Goal: Information Seeking & Learning: Learn about a topic

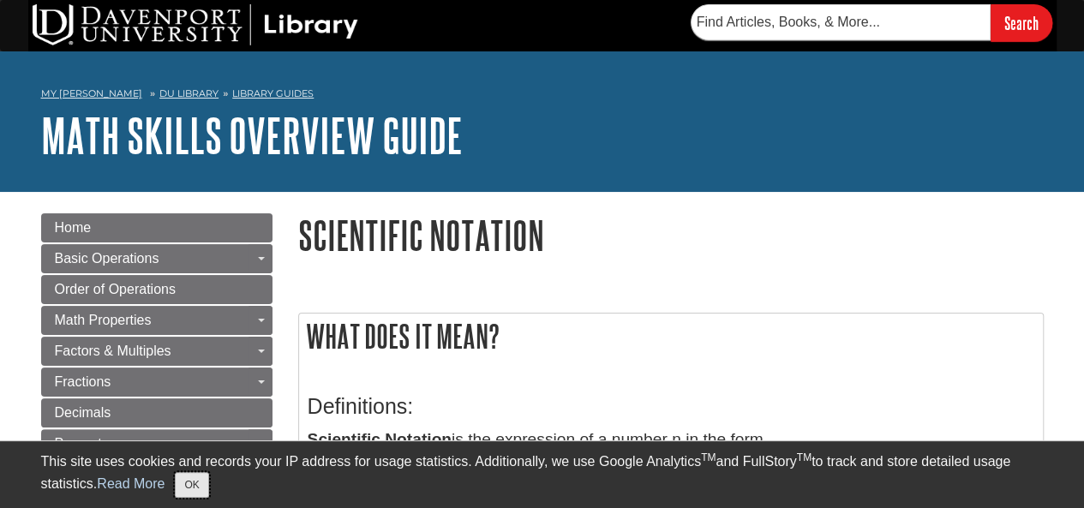
click at [195, 479] on button "OK" at bounding box center [191, 485] width 33 height 26
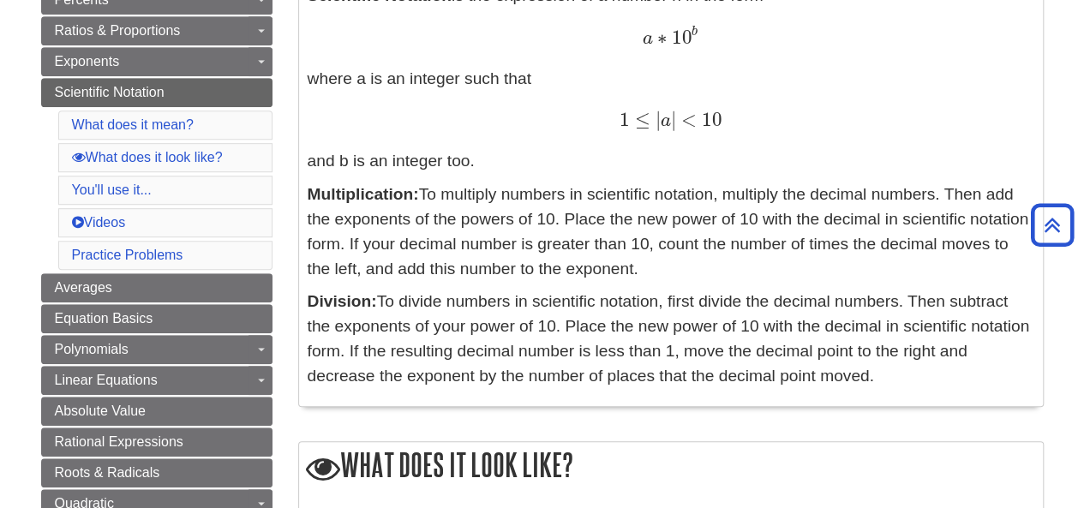
scroll to position [889, 0]
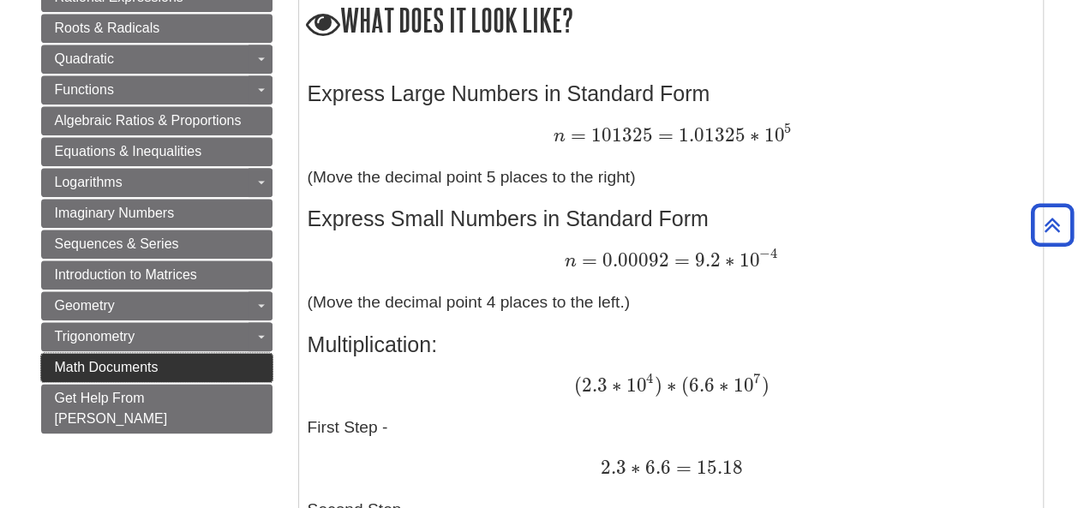
click at [108, 360] on span "Math Documents" at bounding box center [107, 367] width 104 height 15
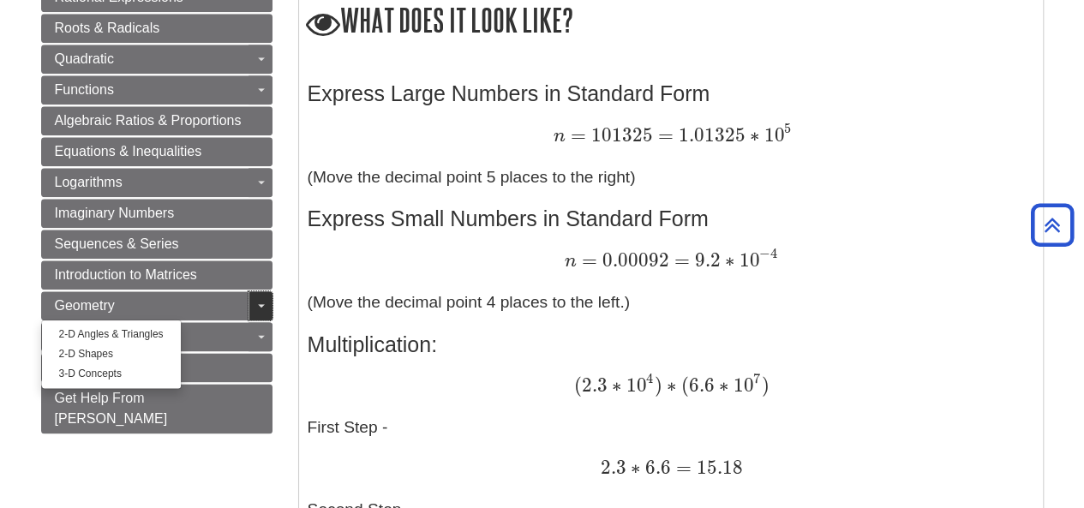
click at [258, 304] on span "Guide Page Menu" at bounding box center [261, 305] width 7 height 3
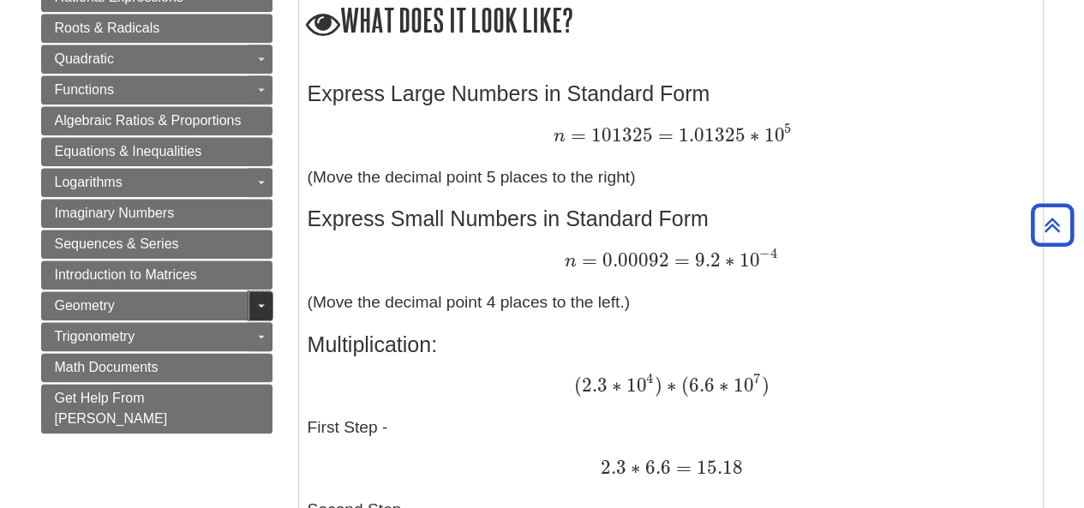
click at [258, 304] on span "Guide Page Menu" at bounding box center [261, 305] width 7 height 3
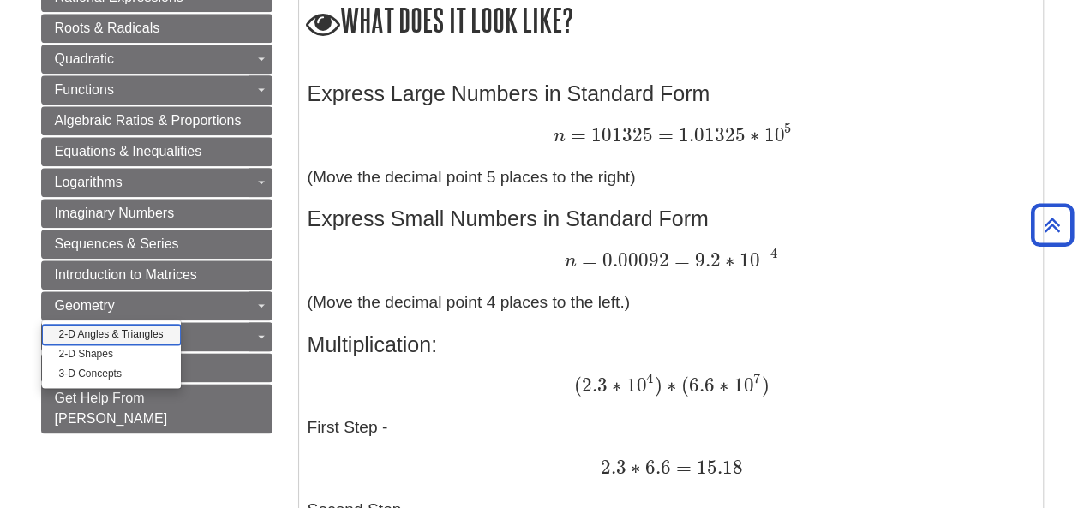
click at [110, 325] on link "2-D Angles & Triangles" at bounding box center [111, 335] width 139 height 20
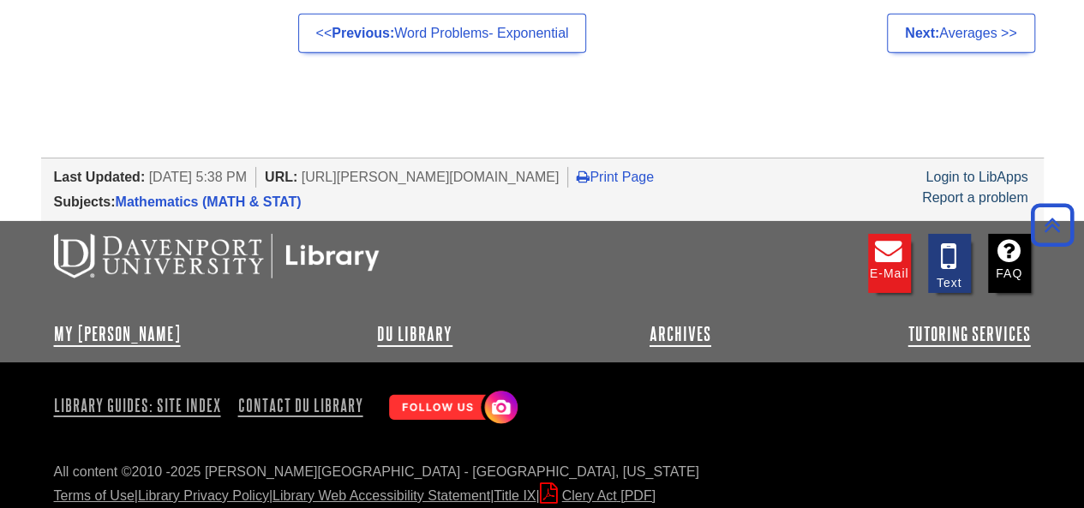
scroll to position [2788, 0]
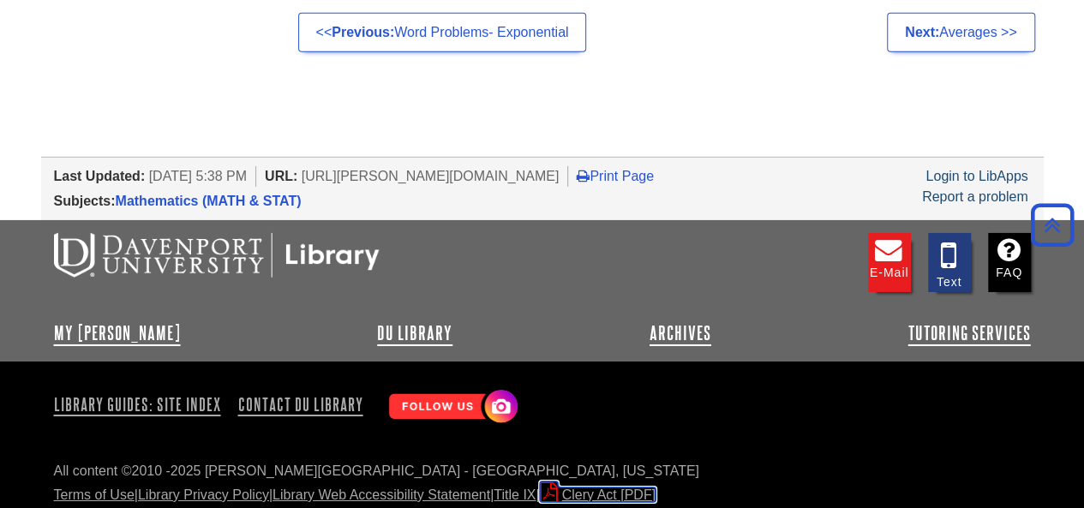
click at [622, 488] on link "Clery Act" at bounding box center [598, 495] width 116 height 15
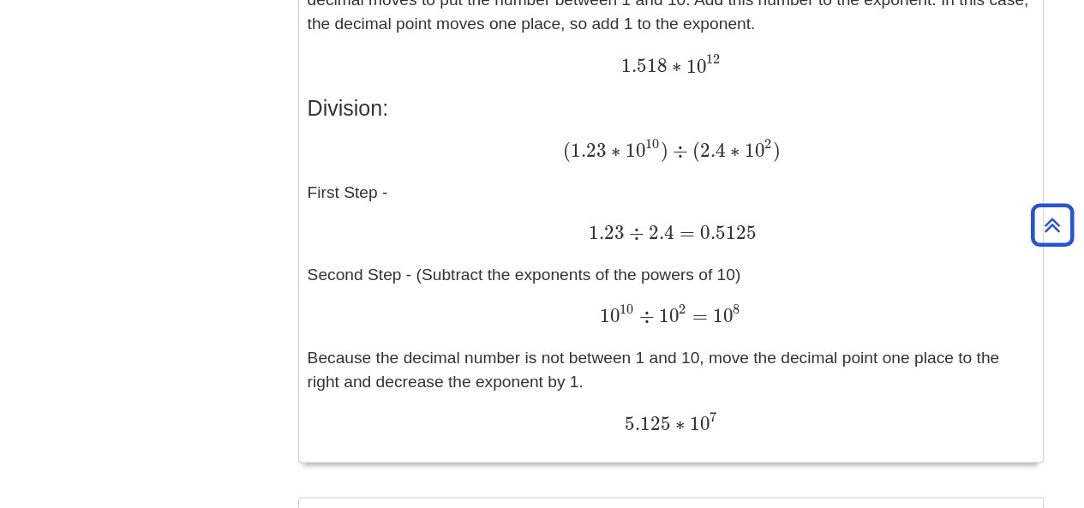
scroll to position [1062, 0]
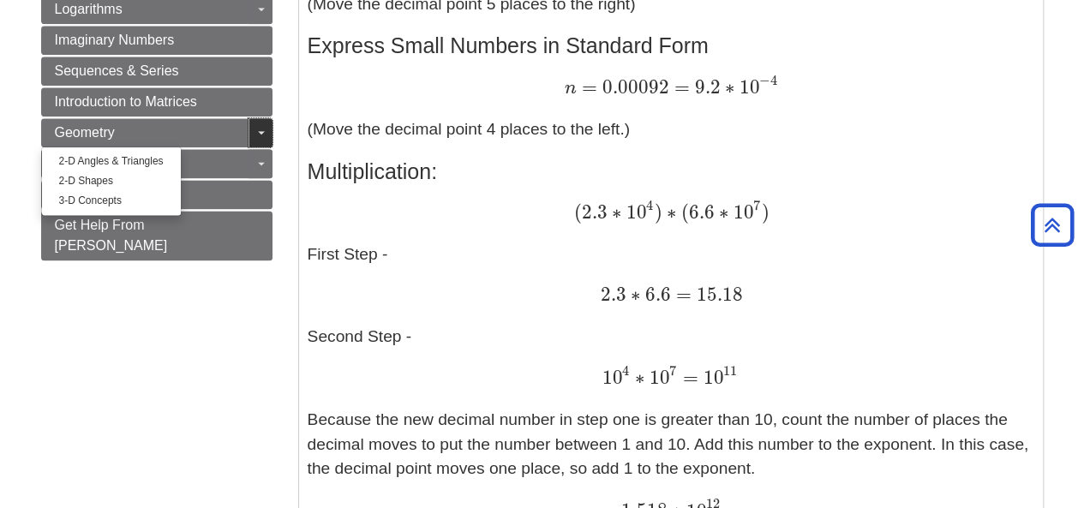
click at [259, 131] on span "Guide Page Menu" at bounding box center [261, 132] width 7 height 3
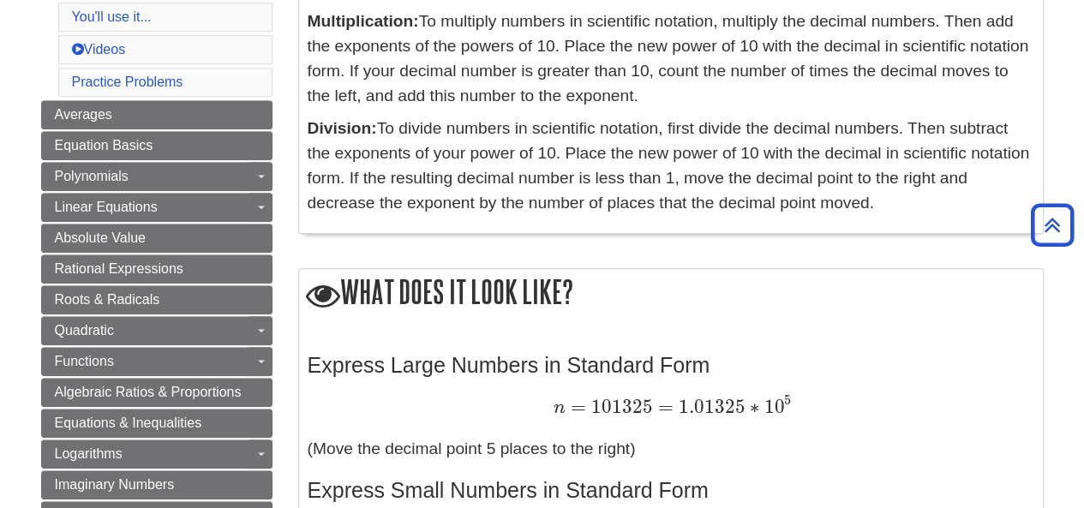
scroll to position [173, 0]
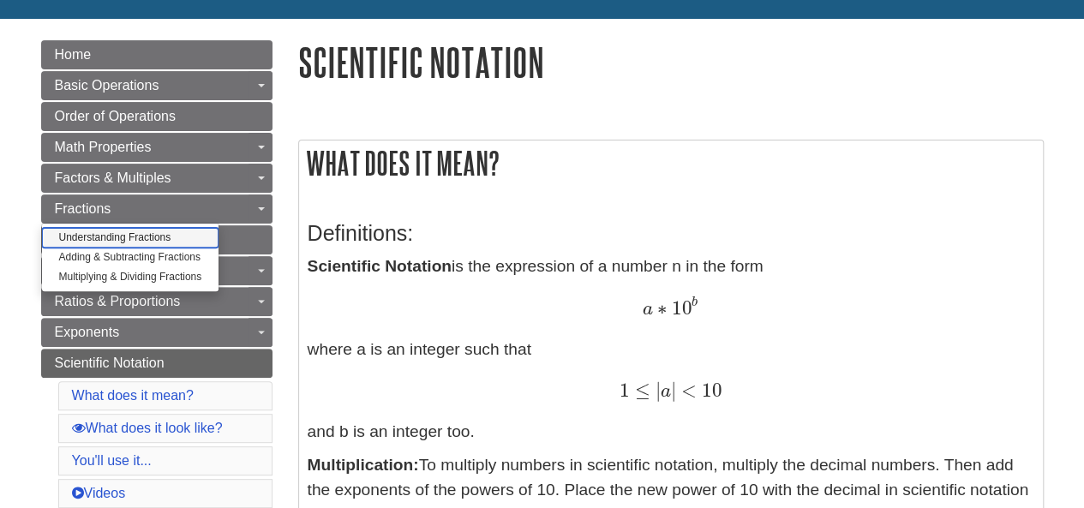
click at [171, 229] on link "Understanding Fractions" at bounding box center [130, 238] width 177 height 20
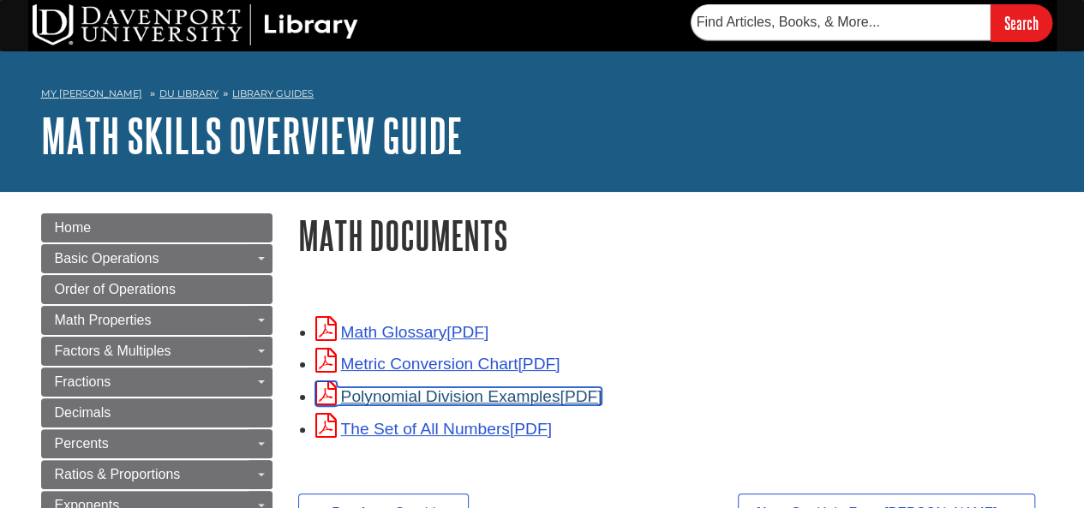
click at [411, 398] on link "Polynomial Division Examples" at bounding box center [458, 396] width 287 height 18
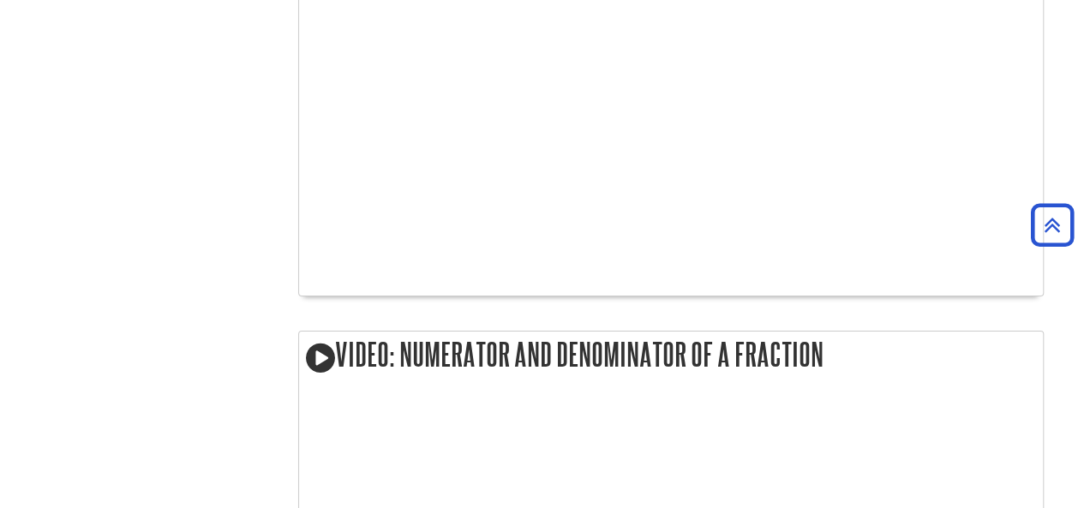
scroll to position [3112, 0]
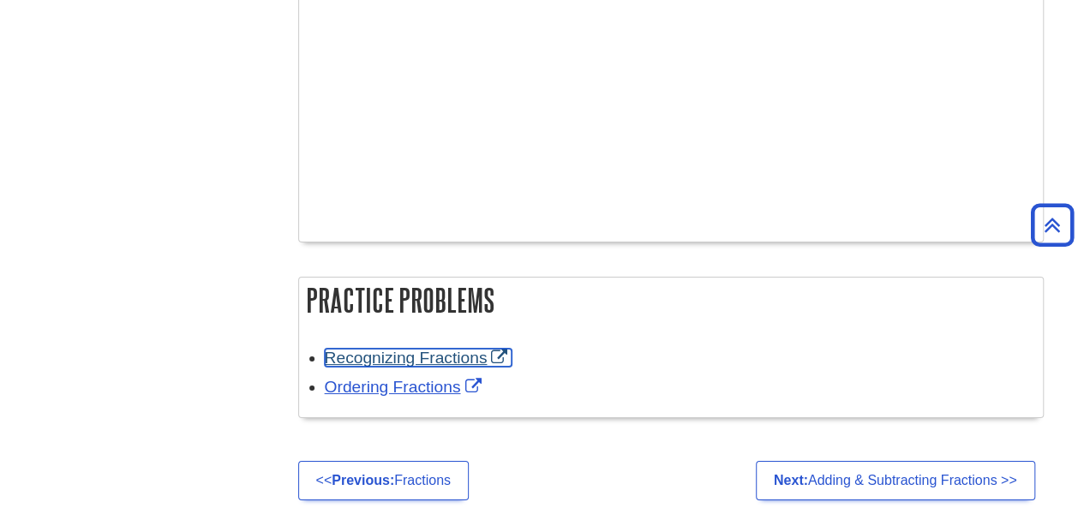
click at [418, 351] on link "Recognizing Fractions" at bounding box center [419, 358] width 188 height 18
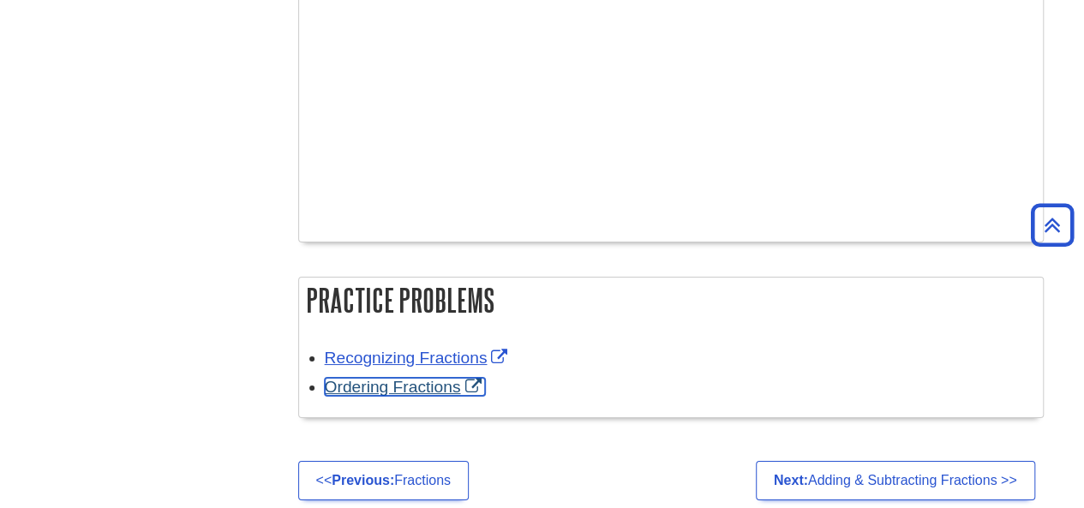
click at [405, 380] on link "Ordering Fractions" at bounding box center [405, 387] width 161 height 18
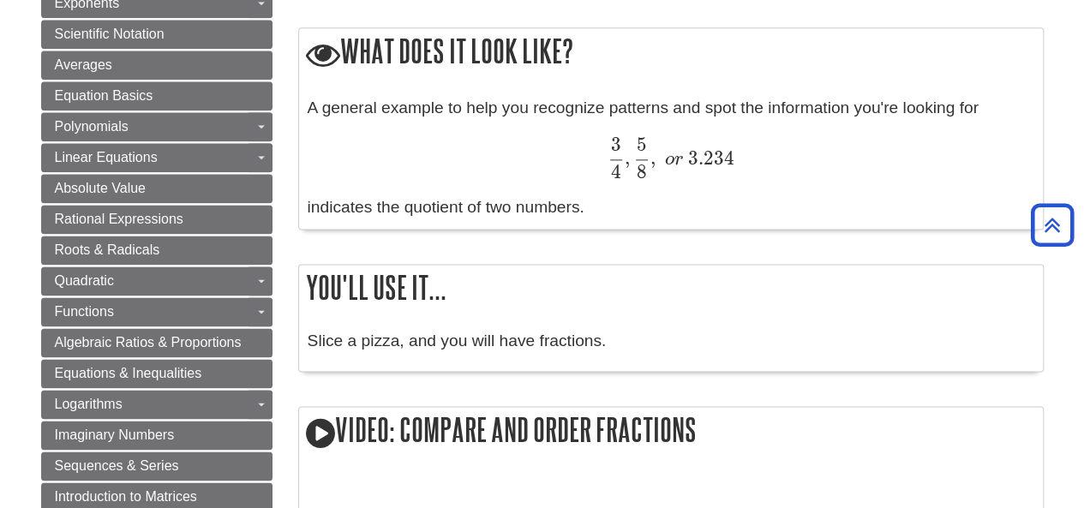
scroll to position [0, 0]
